Goal: Navigation & Orientation: Find specific page/section

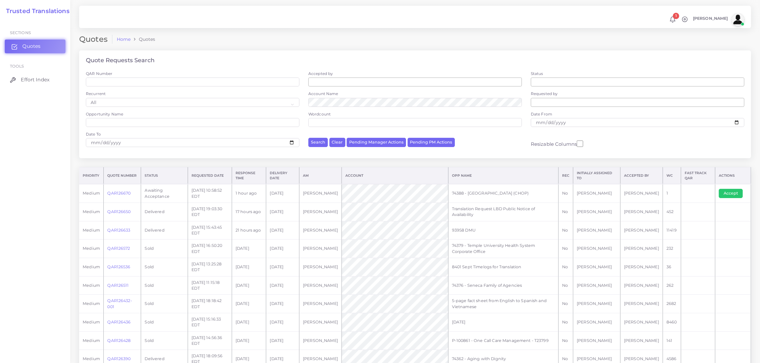
click at [32, 45] on span "Quotes" at bounding box center [31, 46] width 18 height 7
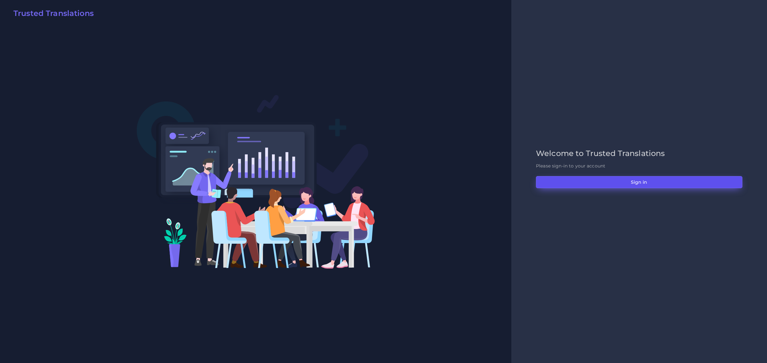
click at [634, 183] on button "Sign in" at bounding box center [639, 182] width 206 height 12
